Goal: Find specific fact: Find specific fact

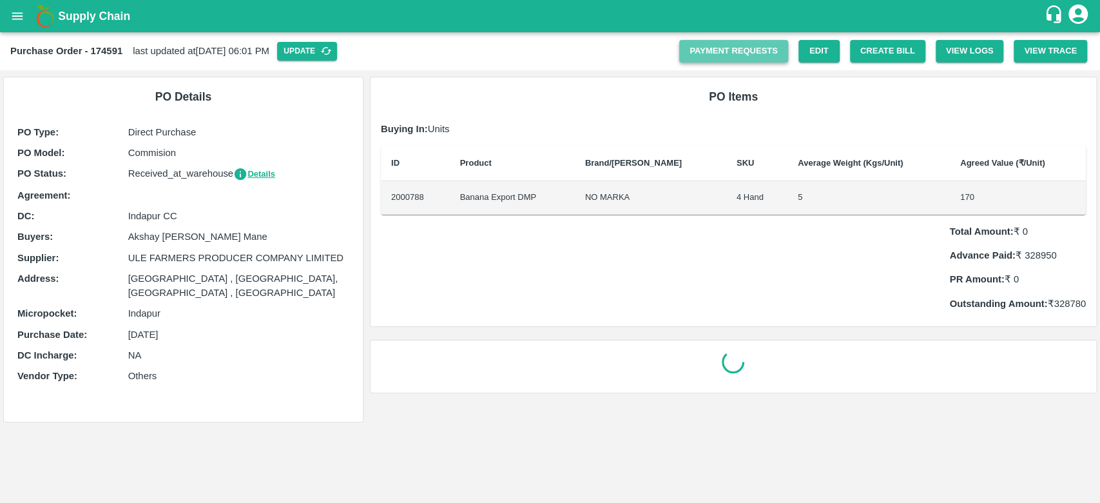
click at [756, 53] on link "Payment Requests" at bounding box center [733, 51] width 109 height 23
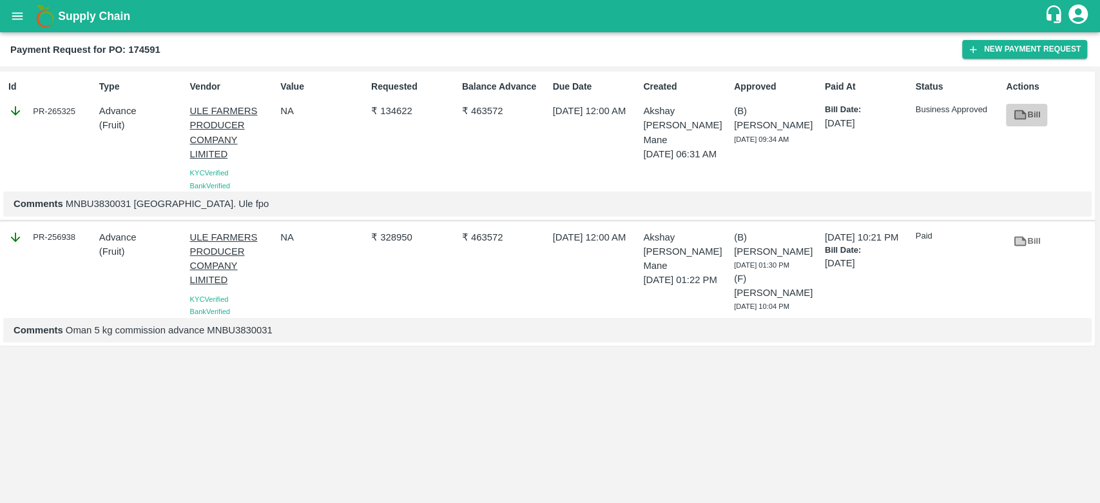
click at [1021, 111] on icon at bounding box center [1020, 115] width 12 height 10
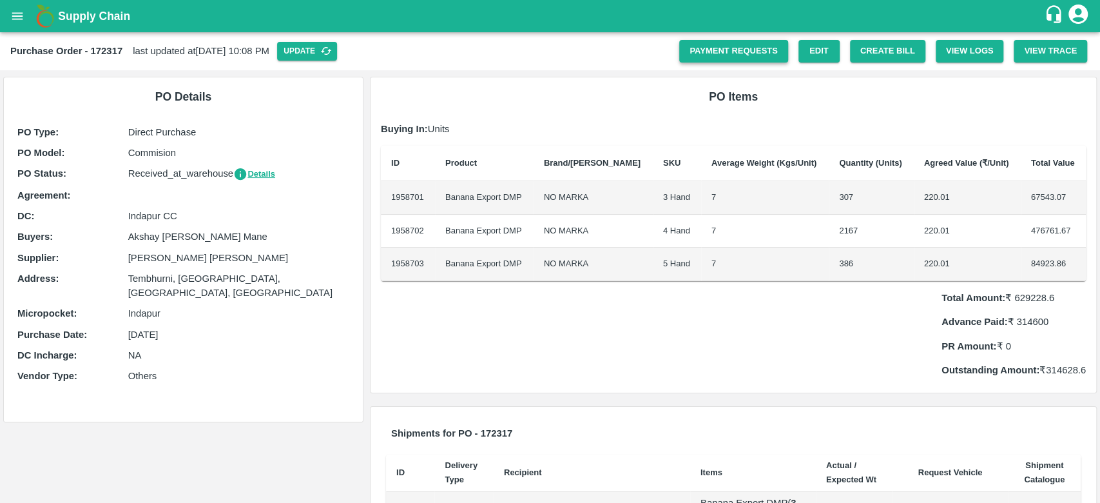
click at [761, 58] on link "Payment Requests" at bounding box center [733, 51] width 109 height 23
click at [744, 43] on link "Payment Requests" at bounding box center [733, 51] width 109 height 23
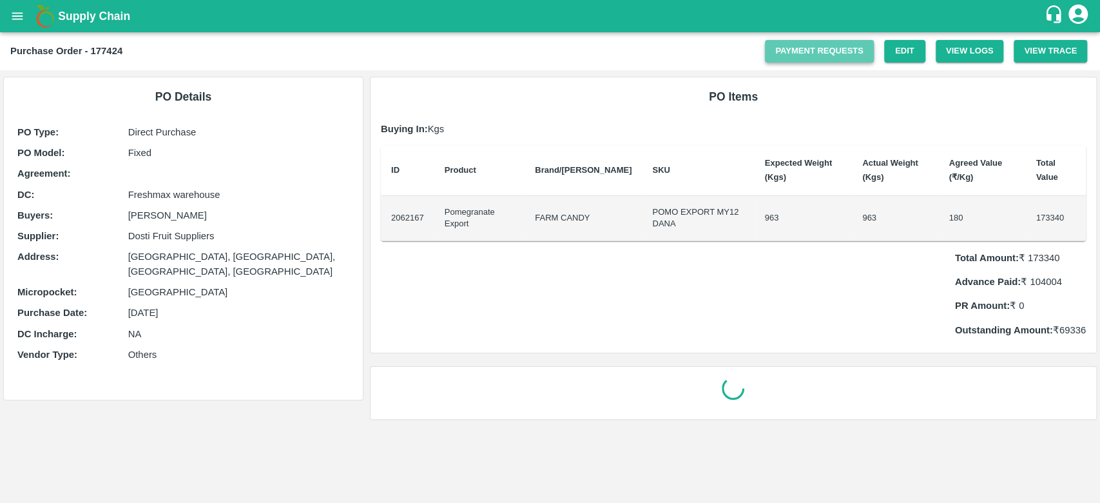
click at [830, 49] on link "Payment Requests" at bounding box center [819, 51] width 109 height 23
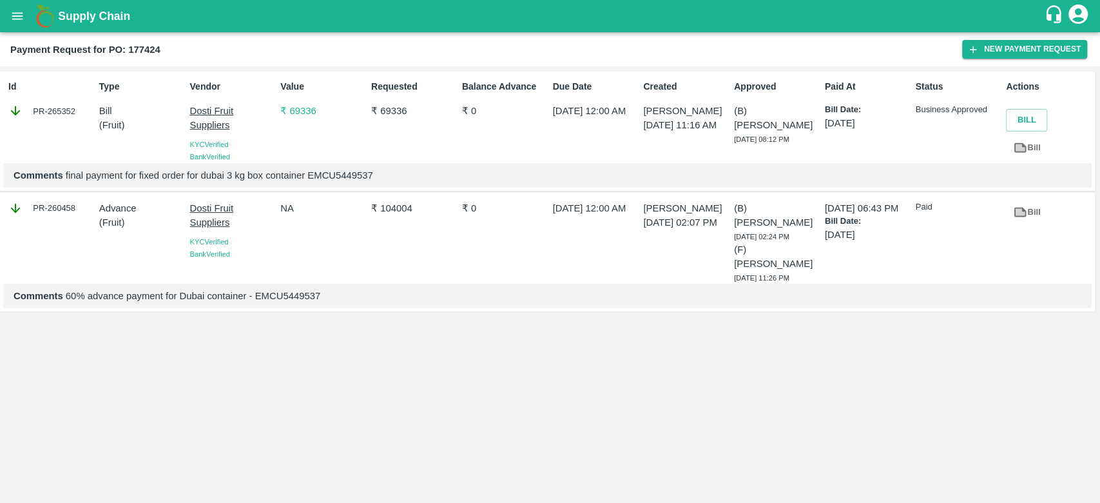
click at [357, 176] on p "Comments final payment for fixed order for dubai 3 kg box container EMCU5449537" at bounding box center [548, 175] width 1068 height 14
copy p "EMCU5449537"
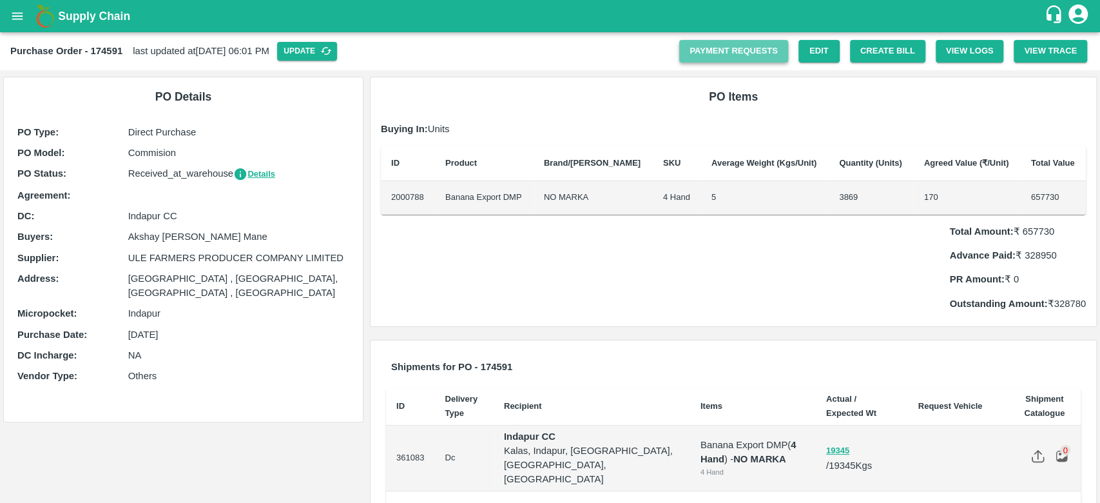
click at [771, 50] on link "Payment Requests" at bounding box center [733, 51] width 109 height 23
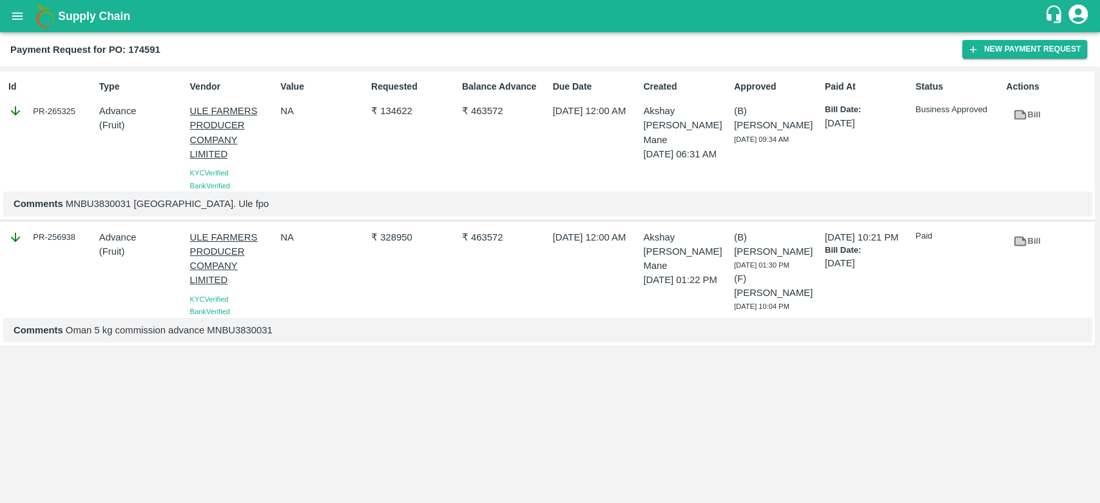
click at [241, 324] on p "Comments Oman 5 kg commission advance MNBU3830031" at bounding box center [548, 330] width 1068 height 14
copy p "MNBU3830031"
click at [241, 324] on p "Comments Oman 5 kg commission advance MNBU3830031" at bounding box center [548, 330] width 1068 height 14
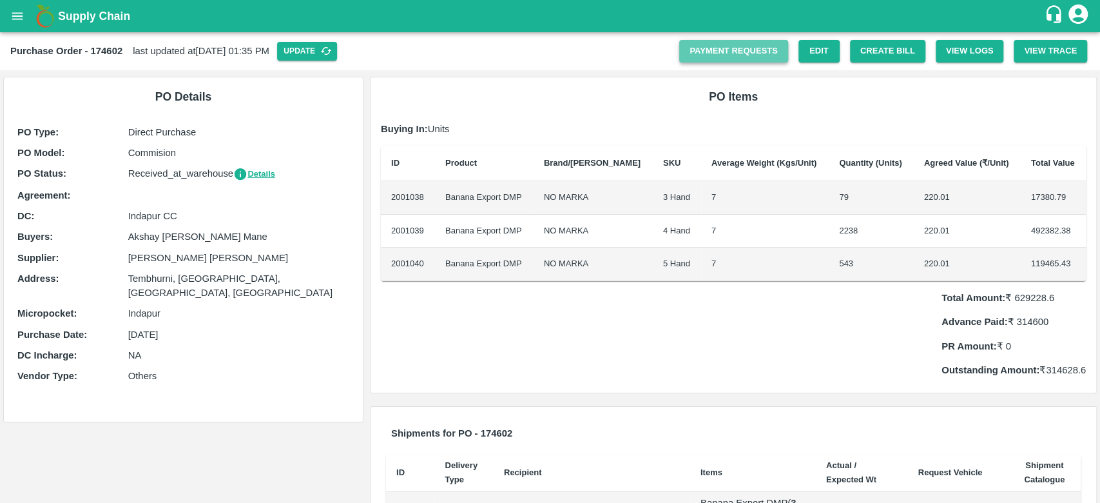
click at [736, 56] on link "Payment Requests" at bounding box center [733, 51] width 109 height 23
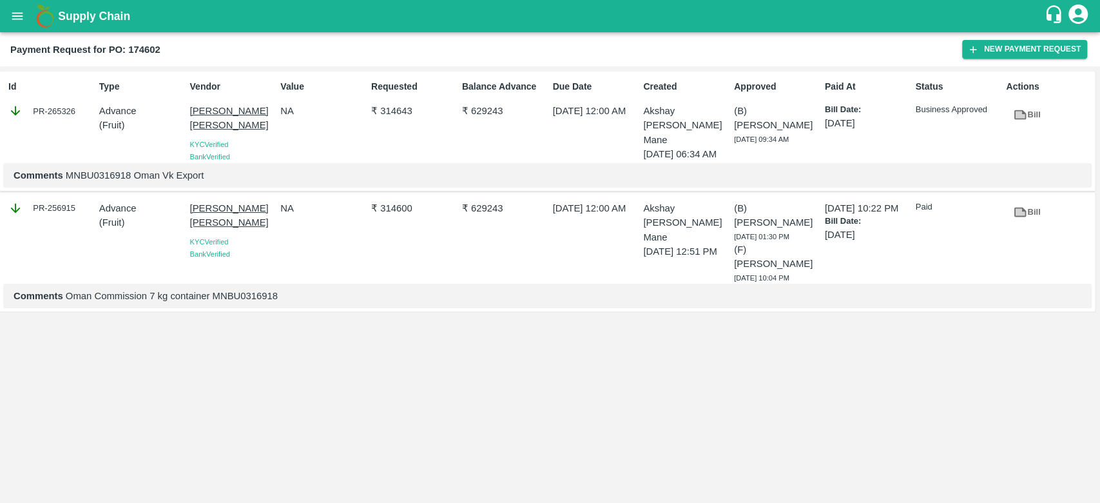
click at [104, 173] on p "Comments MNBU0316918 Oman Vk Export" at bounding box center [548, 175] width 1068 height 14
copy p "MNBU0316918"
click at [104, 173] on p "Comments MNBU0316918 Oman Vk Export" at bounding box center [548, 175] width 1068 height 14
